Goal: Transaction & Acquisition: Purchase product/service

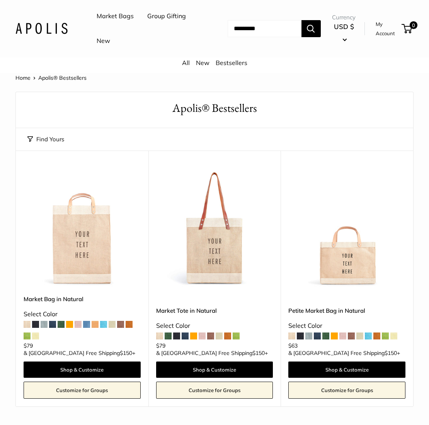
click at [0, 0] on img at bounding box center [0, 0] width 0 height 0
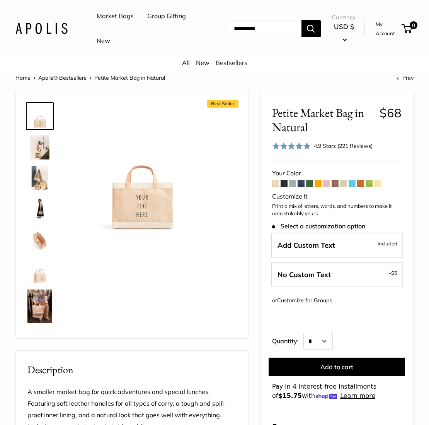
click at [328, 184] on span at bounding box center [326, 183] width 7 height 7
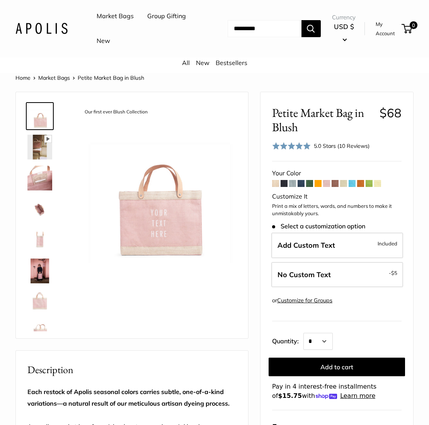
click at [309, 182] on span at bounding box center [309, 183] width 7 height 7
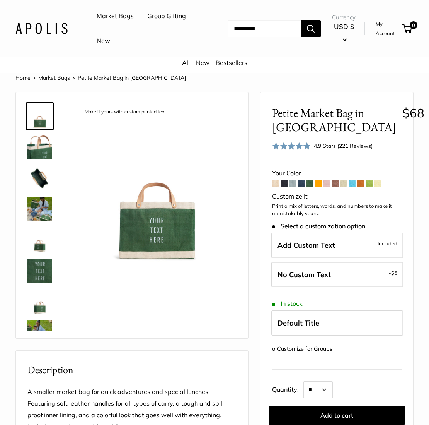
click at [318, 185] on span at bounding box center [318, 183] width 7 height 7
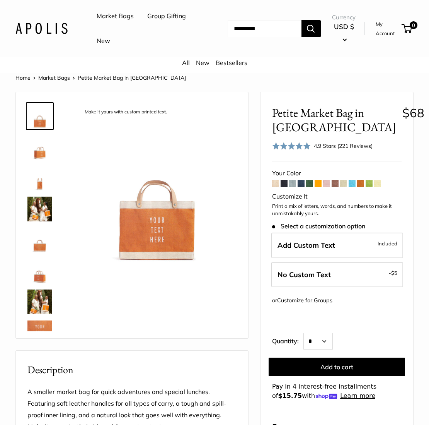
click at [377, 183] on span at bounding box center [377, 183] width 7 height 7
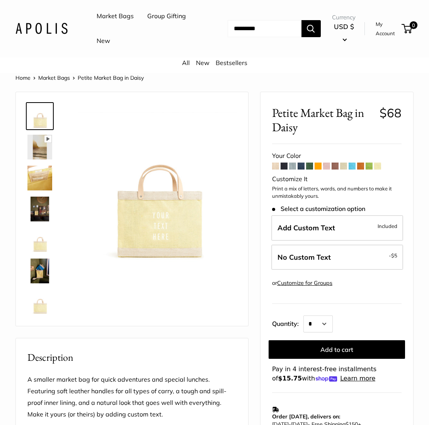
click at [363, 168] on span at bounding box center [360, 165] width 7 height 7
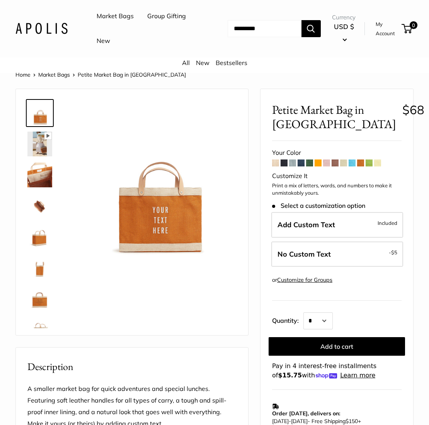
scroll to position [2, 0]
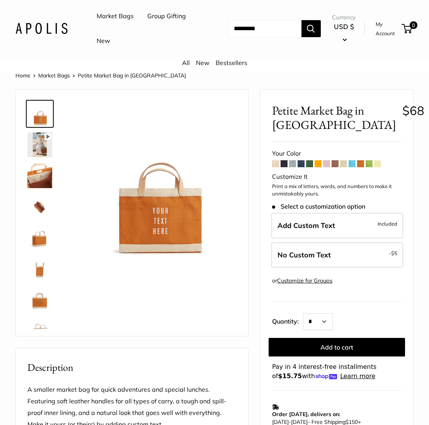
click at [316, 164] on span at bounding box center [318, 163] width 7 height 7
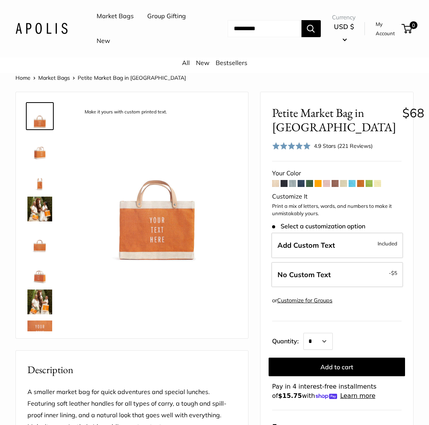
click at [368, 184] on span at bounding box center [369, 183] width 7 height 7
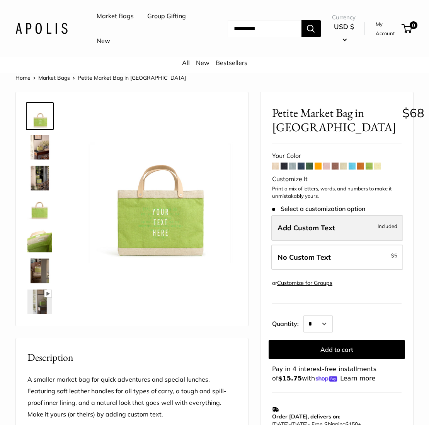
click at [306, 227] on span "Add Custom Text" at bounding box center [307, 227] width 58 height 9
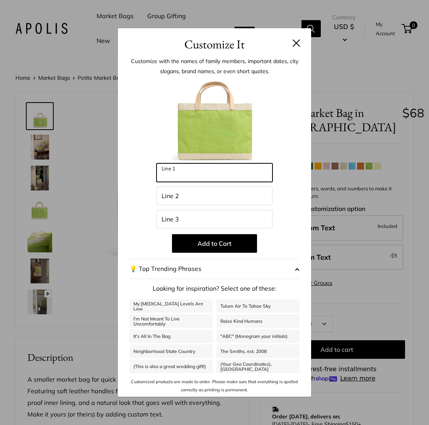
click at [175, 175] on input "Line 1" at bounding box center [215, 172] width 116 height 19
click at [180, 173] on input "Line 1" at bounding box center [215, 172] width 116 height 19
type input "*****"
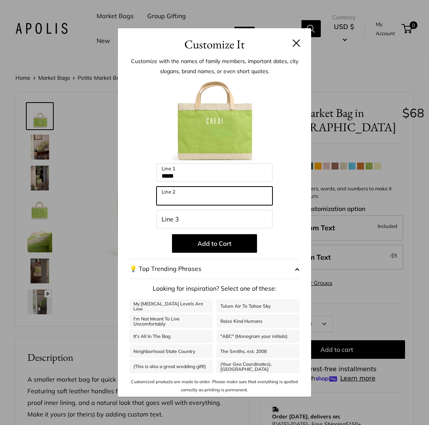
click at [171, 198] on input "Line 2" at bounding box center [215, 195] width 116 height 19
type input "*****"
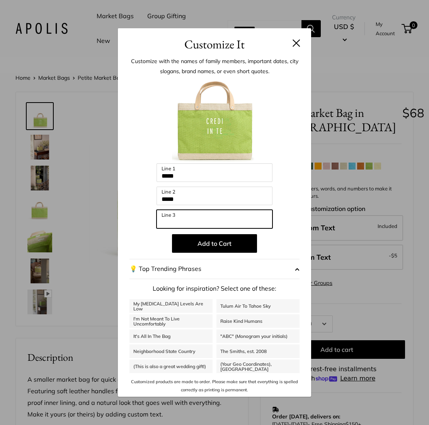
click at [164, 220] on input "Line 3" at bounding box center [215, 219] width 116 height 19
type input "******"
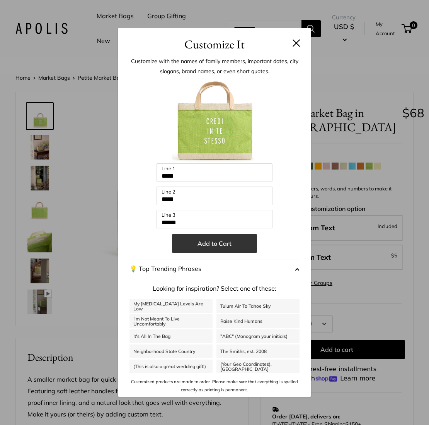
click at [217, 244] on button "Add to Cart" at bounding box center [214, 243] width 85 height 19
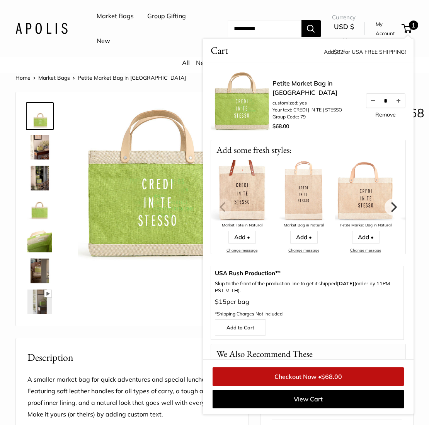
click at [312, 376] on link "Checkout Now • $68.00" at bounding box center [308, 376] width 191 height 19
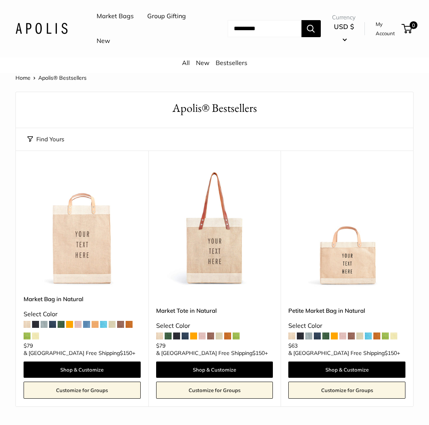
click at [386, 337] on span at bounding box center [385, 335] width 7 height 7
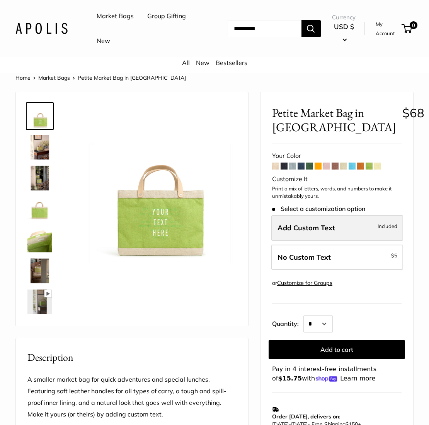
click at [285, 227] on span "Add Custom Text" at bounding box center [307, 227] width 58 height 9
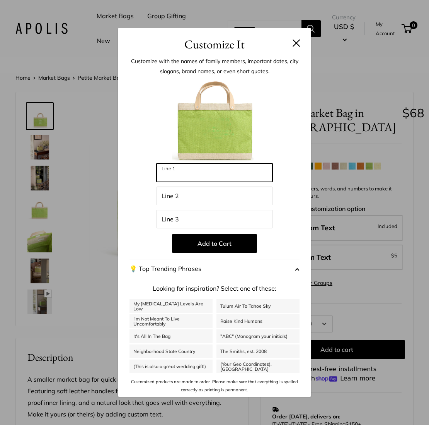
click at [175, 174] on input "Line 1" at bounding box center [215, 172] width 116 height 19
type input "*****"
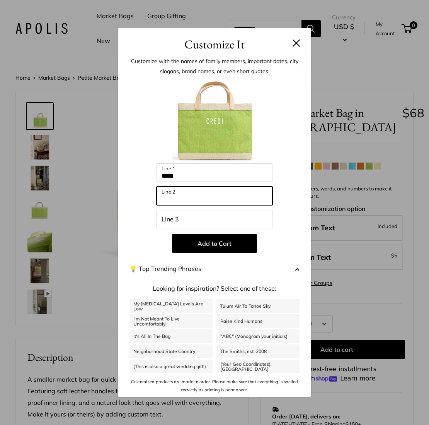
click at [179, 194] on input "Line 2" at bounding box center [215, 195] width 116 height 19
type input "*****"
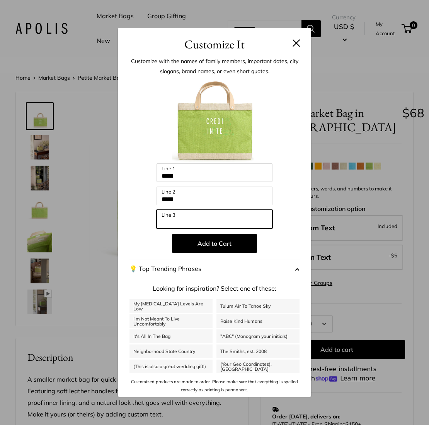
click at [174, 220] on input "Line 3" at bounding box center [215, 219] width 116 height 19
type input "******"
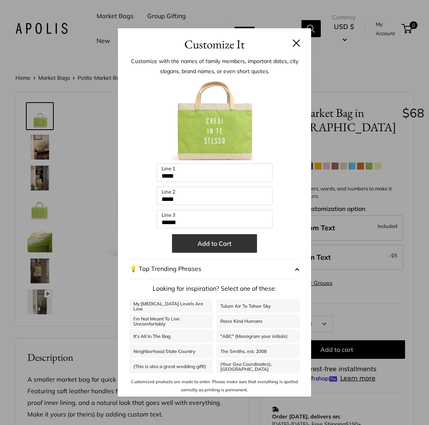
click at [215, 243] on button "Add to Cart" at bounding box center [214, 243] width 85 height 19
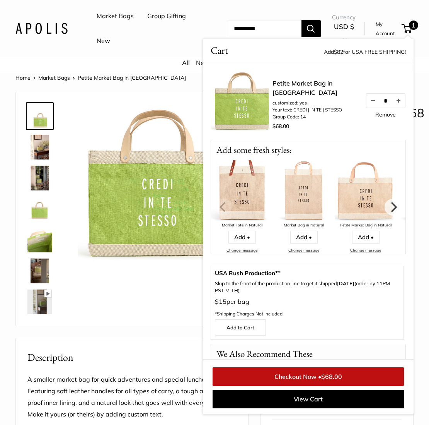
drag, startPoint x: 148, startPoint y: 101, endPoint x: 82, endPoint y: 98, distance: 66.2
click at [82, 98] on div "Pause Play % buffered 00:00 Unmute Mute Exit fullscreen Enter fullscreen Play R…" at bounding box center [132, 209] width 232 height 234
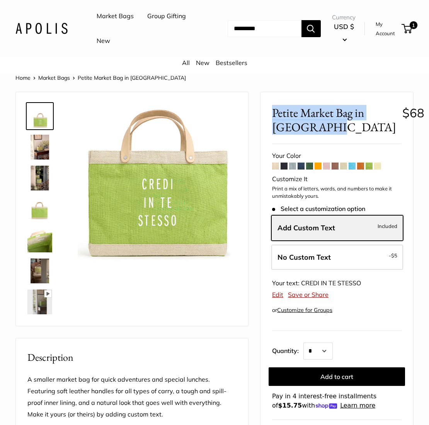
drag, startPoint x: 270, startPoint y: 109, endPoint x: 354, endPoint y: 127, distance: 86.5
click at [354, 127] on div "Petite Market Bag in [GEOGRAPHIC_DATA] $68 Customizable Text Short Handle Save …" at bounding box center [337, 326] width 153 height 468
copy span "Petite Market Bag in [GEOGRAPHIC_DATA]"
